Goal: Information Seeking & Learning: Learn about a topic

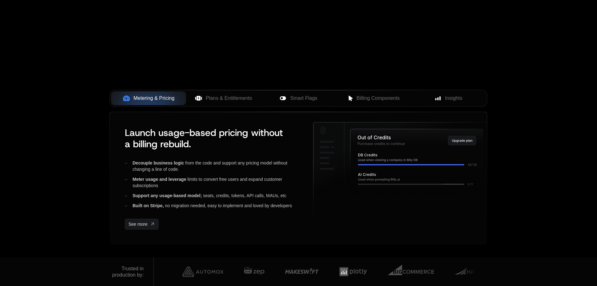
scroll to position [193, 0]
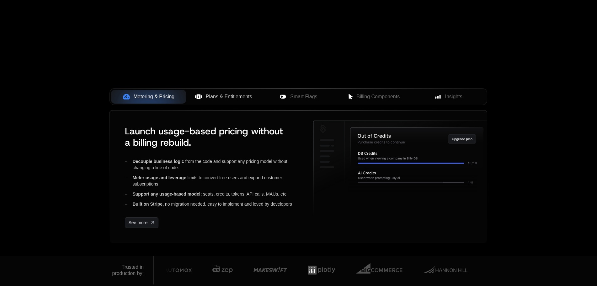
click at [226, 96] on span "Plans & Entitlements" at bounding box center [229, 97] width 46 height 8
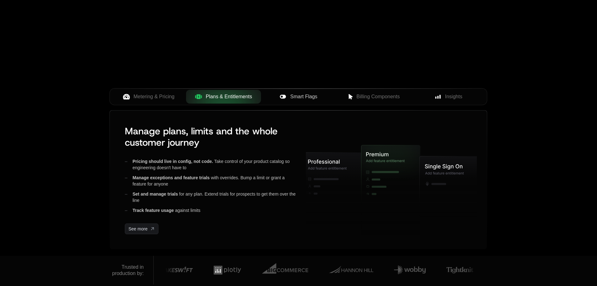
click at [303, 96] on span "Smart Flags" at bounding box center [303, 97] width 27 height 8
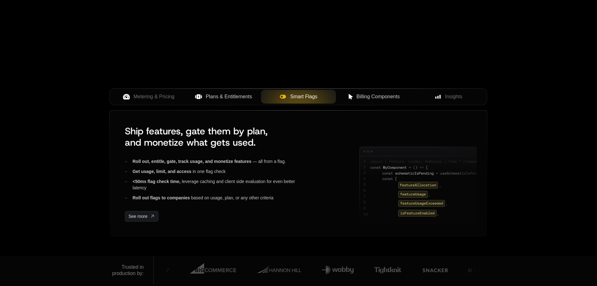
click at [392, 98] on span "Billing Components" at bounding box center [377, 97] width 43 height 8
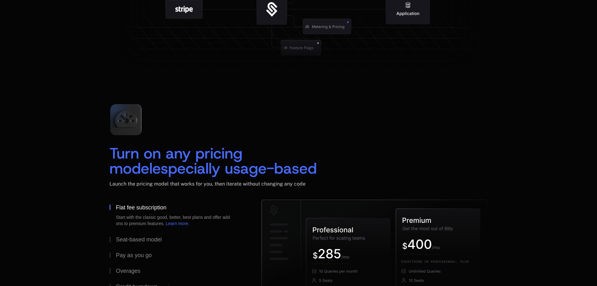
scroll to position [831, 0]
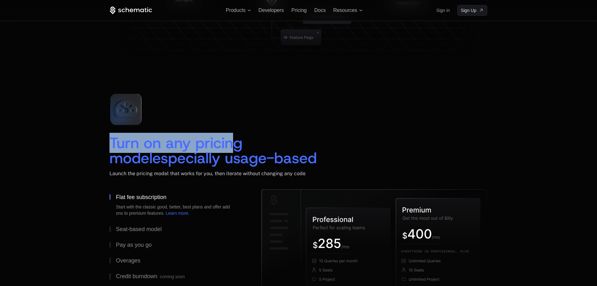
drag, startPoint x: 104, startPoint y: 141, endPoint x: 239, endPoint y: 142, distance: 134.3
click at [239, 142] on div "Turn on any pricing model especially usage-based Launch the pricing model that …" at bounding box center [298, 201] width 408 height 226
click at [240, 144] on span "Turn on any pricing model" at bounding box center [179, 150] width 138 height 35
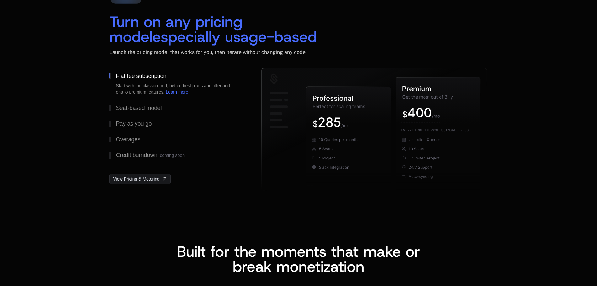
scroll to position [953, 0]
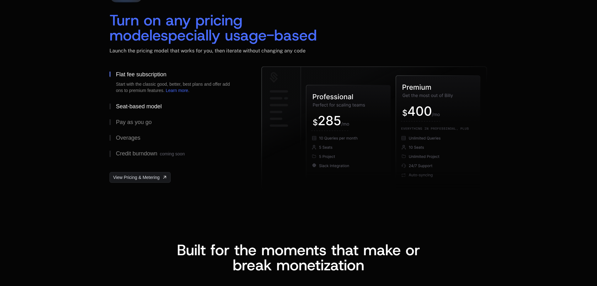
click at [140, 107] on div "Seat-based model" at bounding box center [139, 107] width 46 height 6
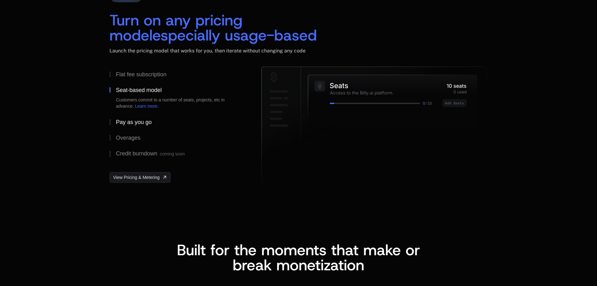
click at [131, 121] on div "Pay as you go" at bounding box center [134, 122] width 36 height 6
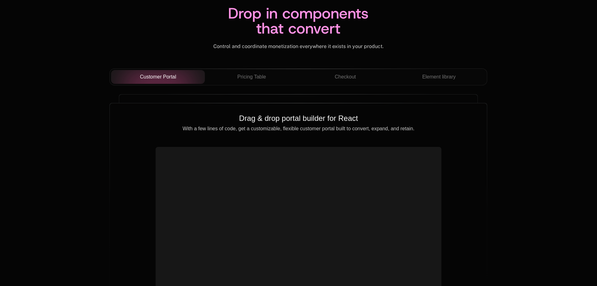
scroll to position [2202, 0]
click at [252, 77] on span "Pricing Table" at bounding box center [252, 77] width 29 height 8
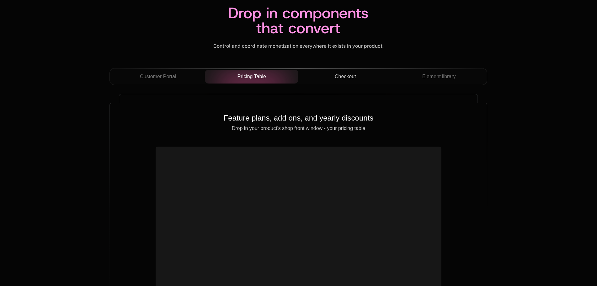
click at [360, 75] on div "Checkout" at bounding box center [345, 77] width 84 height 8
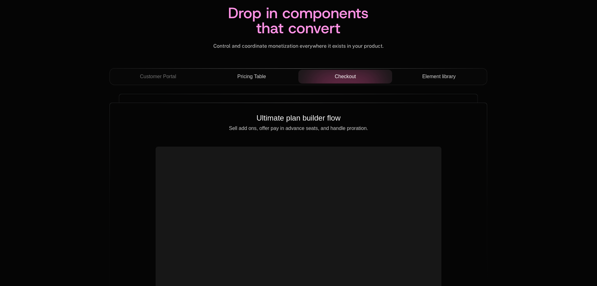
click at [432, 75] on span "Element library" at bounding box center [439, 77] width 34 height 8
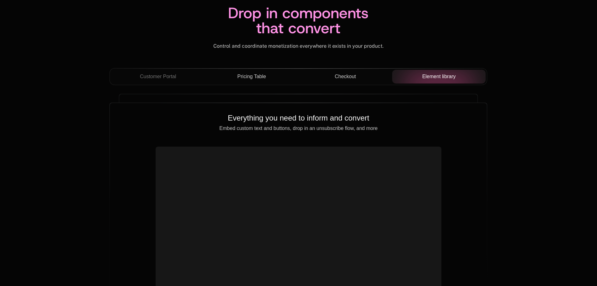
click at [327, 82] on button "Checkout" at bounding box center [345, 77] width 94 height 14
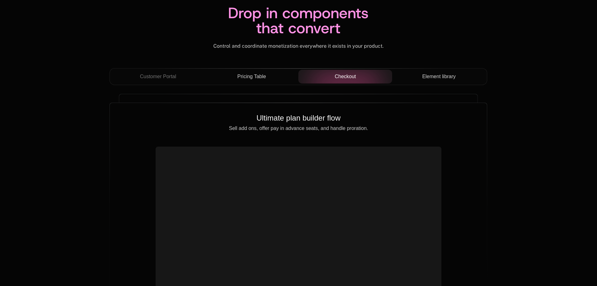
click at [252, 88] on div "Customer Portal Pricing Table Checkout Element library" at bounding box center [299, 79] width 378 height 22
click at [247, 79] on span "Pricing Table" at bounding box center [252, 77] width 29 height 8
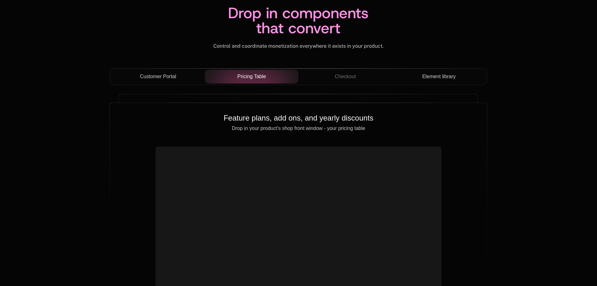
click at [174, 78] on span "Customer Portal" at bounding box center [158, 77] width 36 height 8
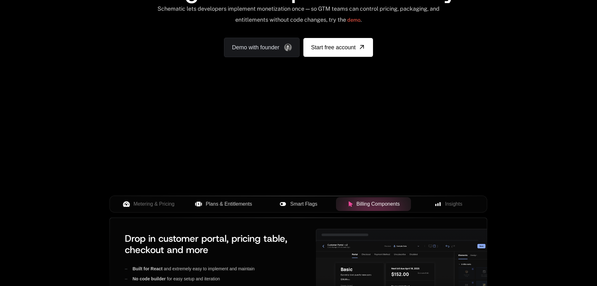
scroll to position [0, 0]
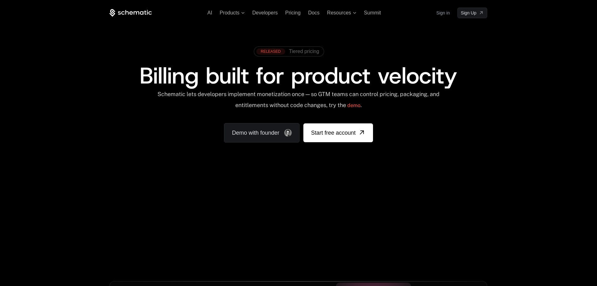
click at [299, 53] on span "Tiered pricing" at bounding box center [304, 52] width 30 height 6
